Goal: Transaction & Acquisition: Purchase product/service

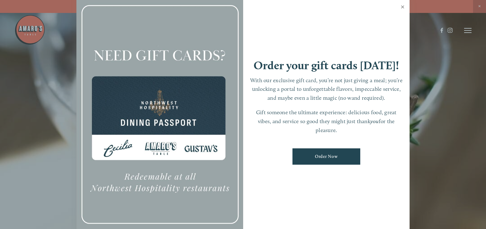
click at [401, 9] on link "Close" at bounding box center [402, 7] width 12 height 17
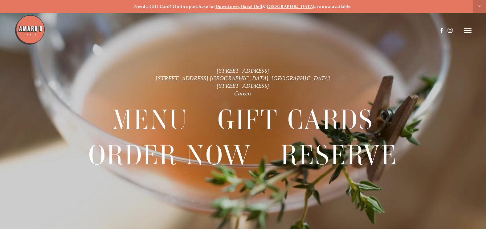
click at [465, 30] on line at bounding box center [467, 30] width 7 height 0
click at [395, 33] on span "Visit" at bounding box center [394, 30] width 9 height 5
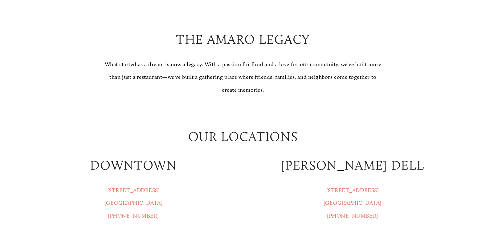
scroll to position [707, 0]
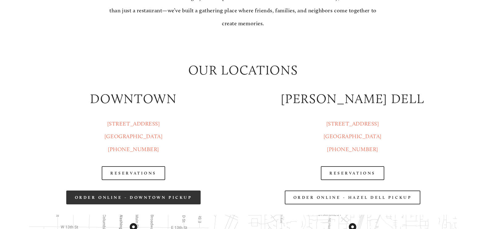
click at [170, 201] on link "Order Online - Downtown pickup" at bounding box center [133, 198] width 135 height 14
